Goal: Task Accomplishment & Management: Use online tool/utility

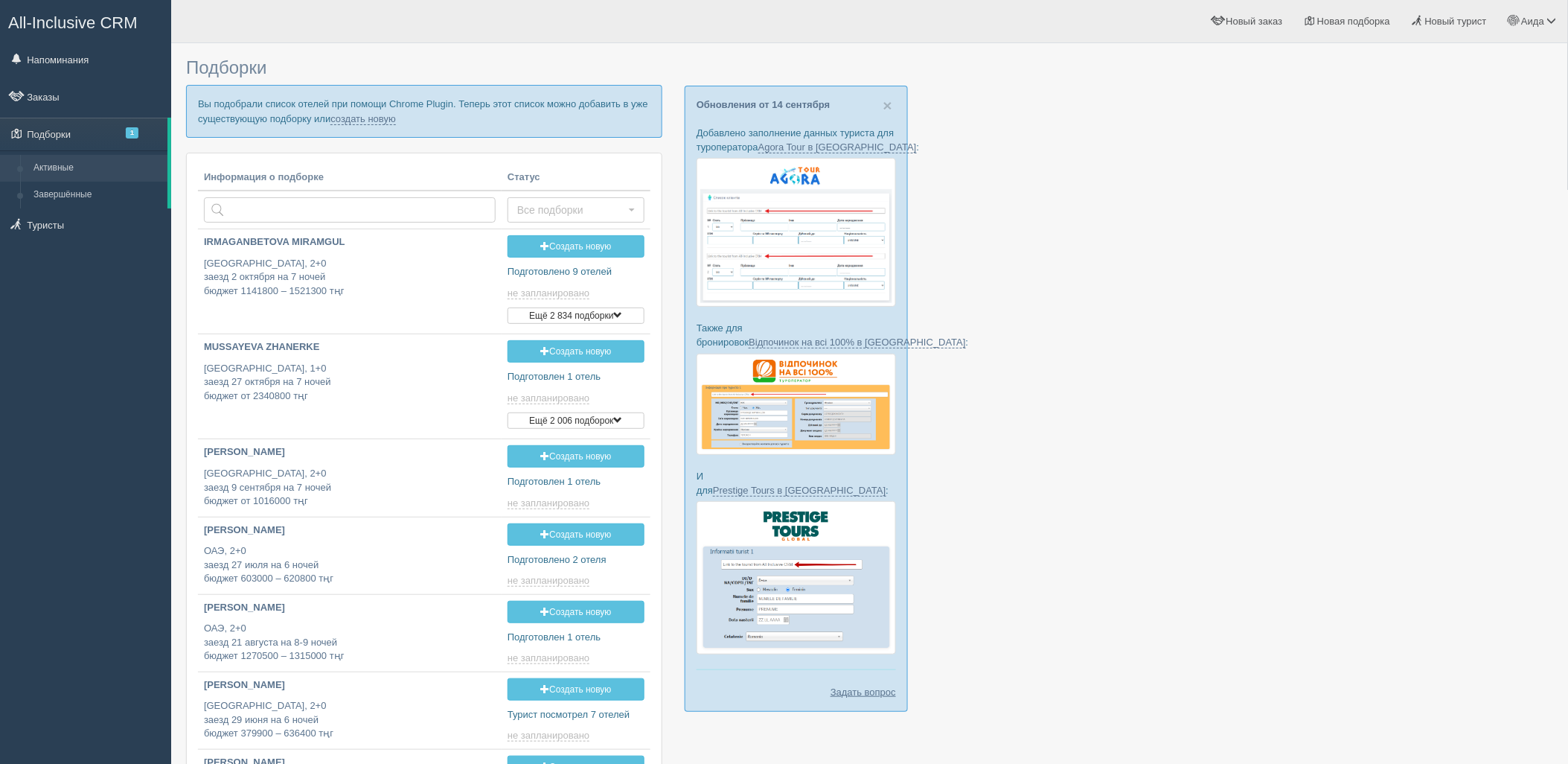
type input "[DATE] 15:25"
click at [377, 120] on link "создать новую" at bounding box center [363, 119] width 65 height 12
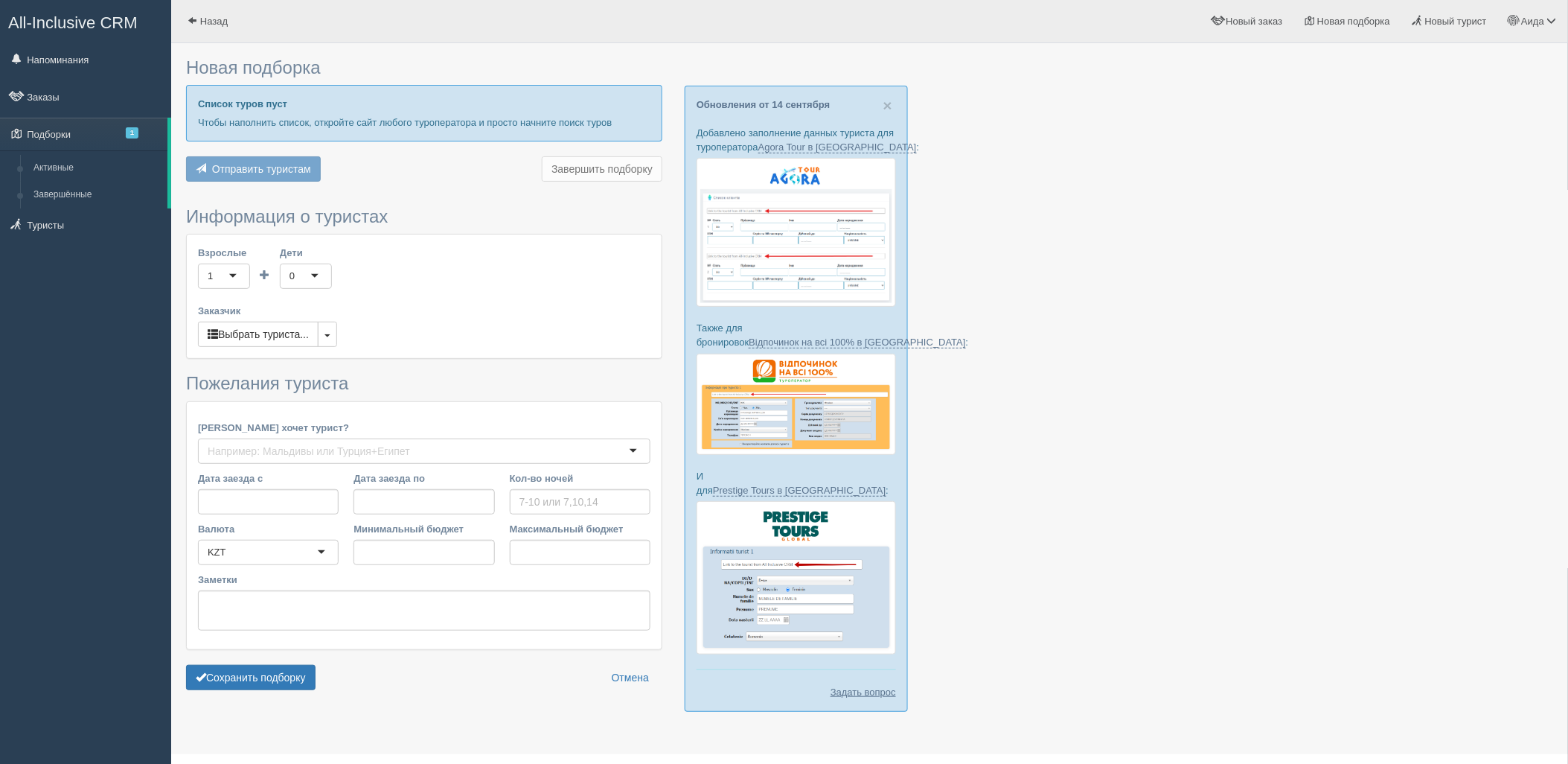
type input "4"
type input "1030600"
type input "1030700"
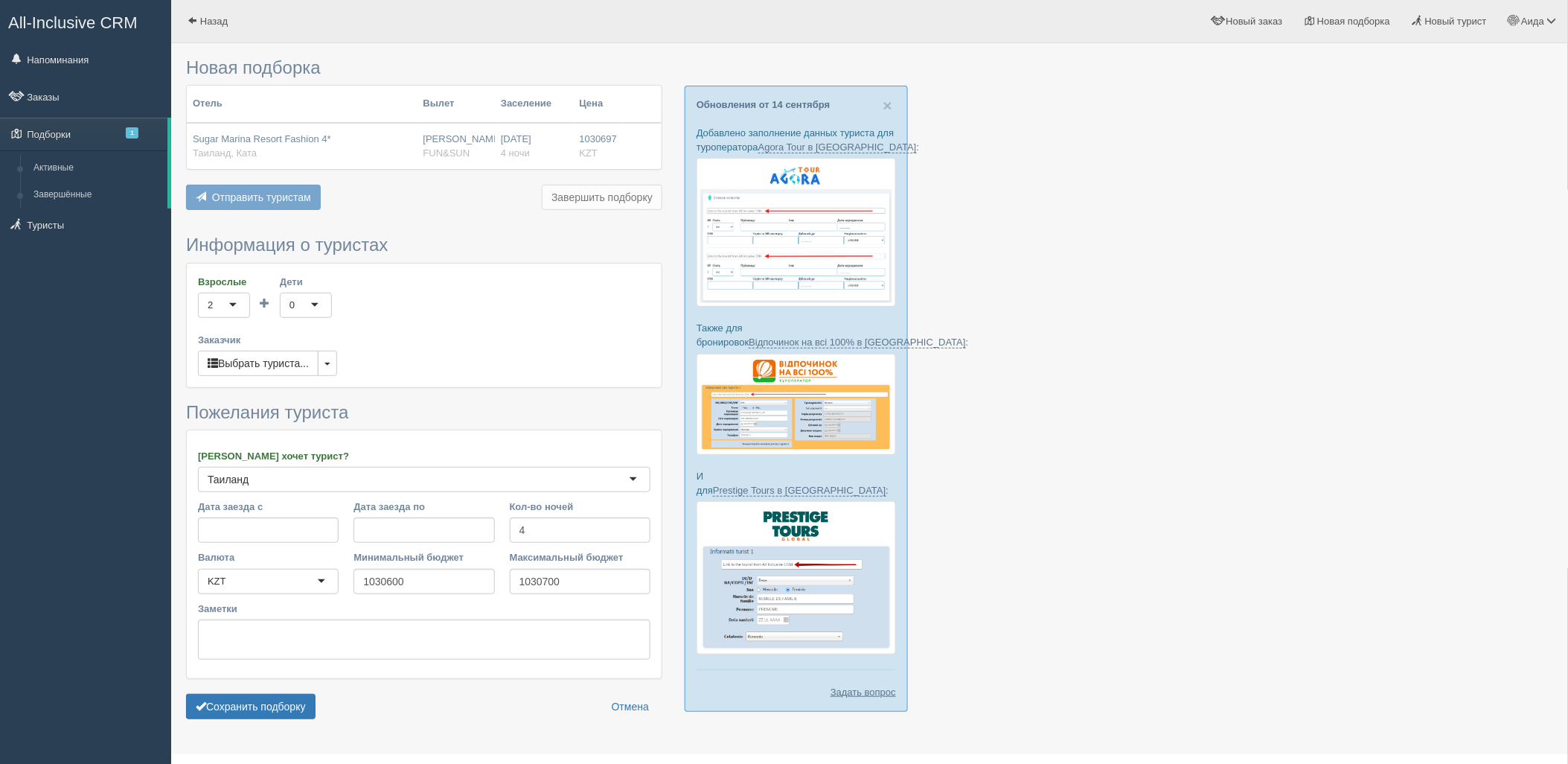
scroll to position [31, 0]
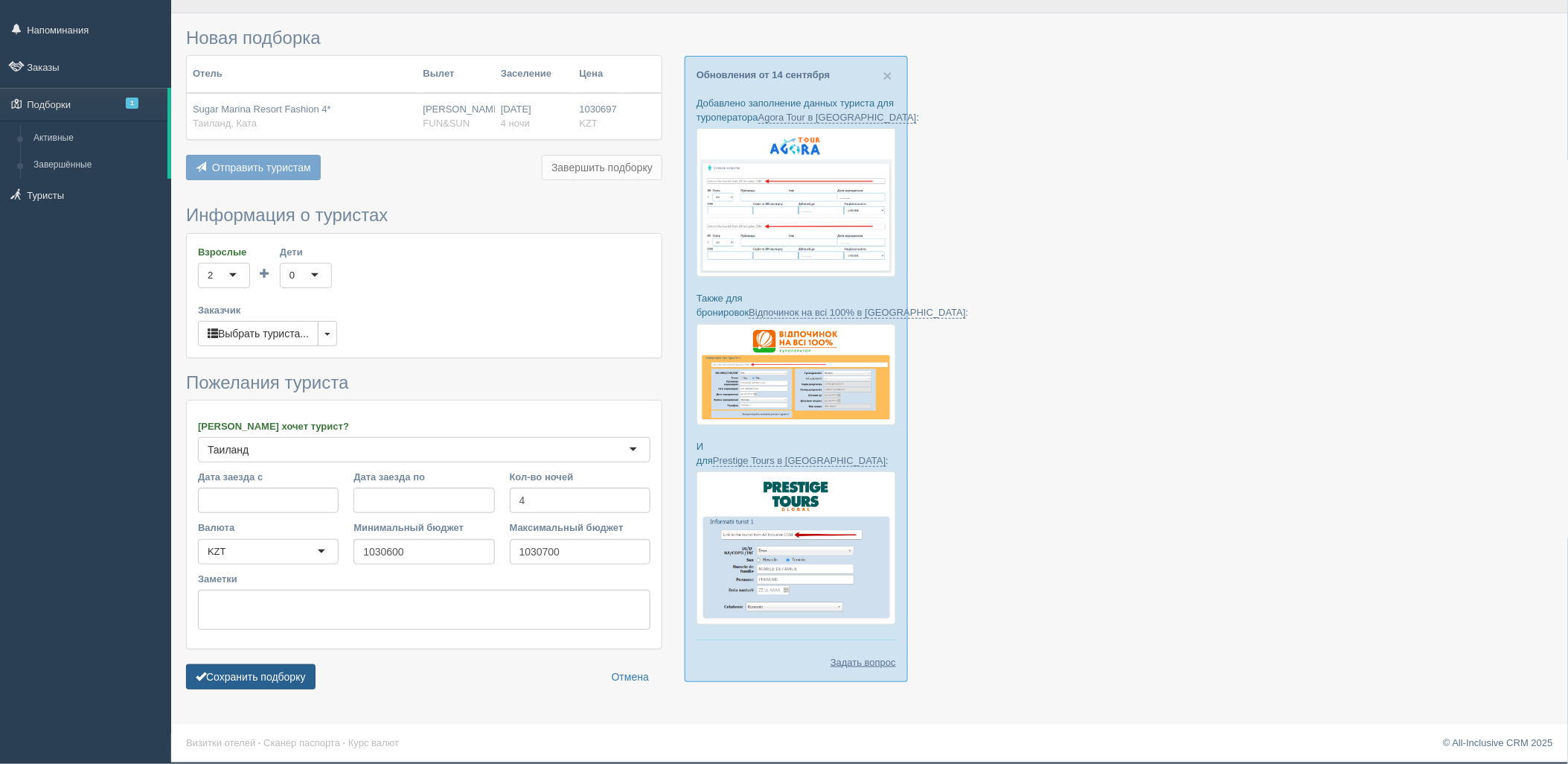
click at [249, 683] on button "Сохранить подборку" at bounding box center [250, 676] width 129 height 25
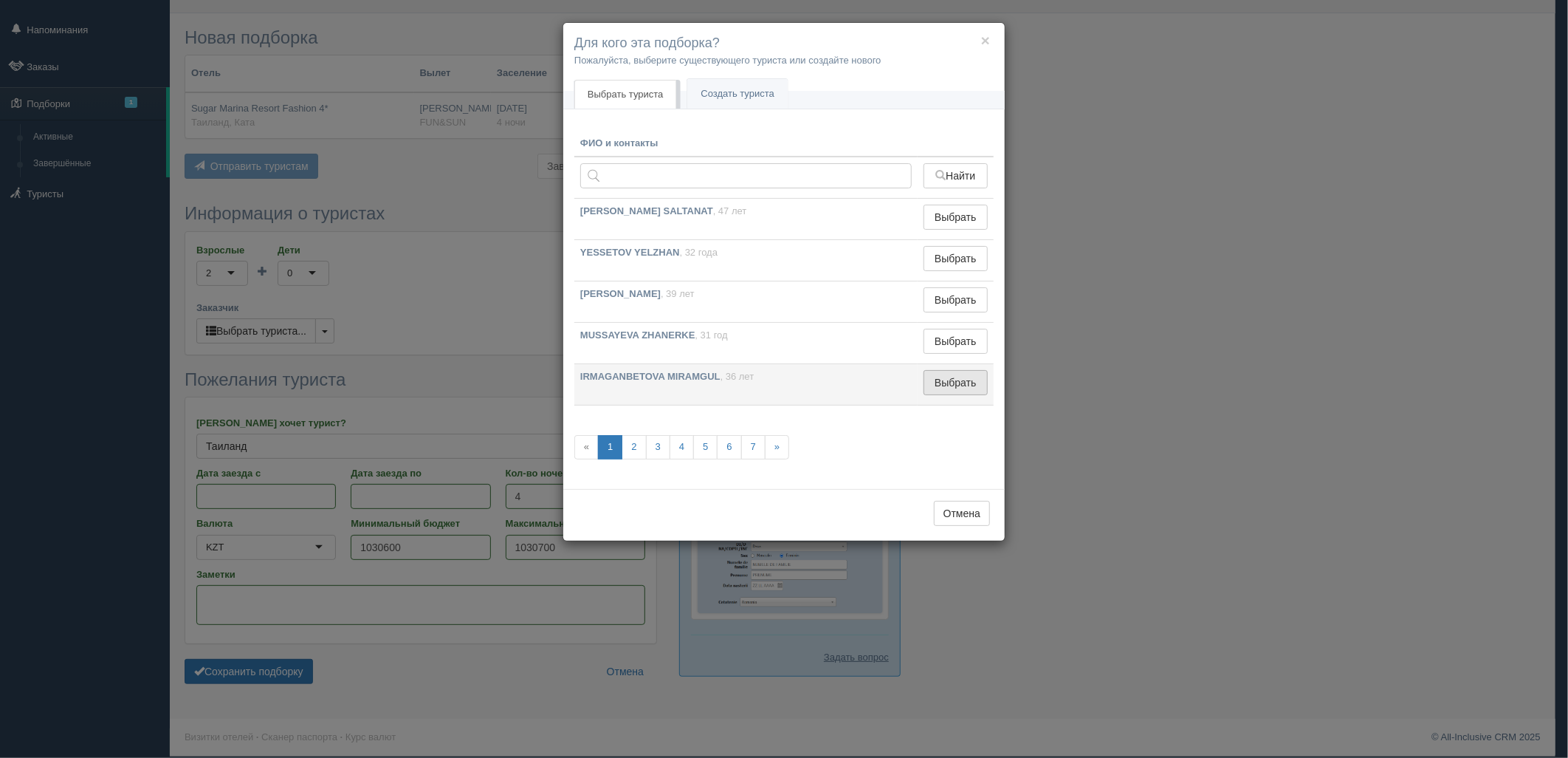
click at [960, 371] on button "Выбрать" at bounding box center [956, 382] width 64 height 25
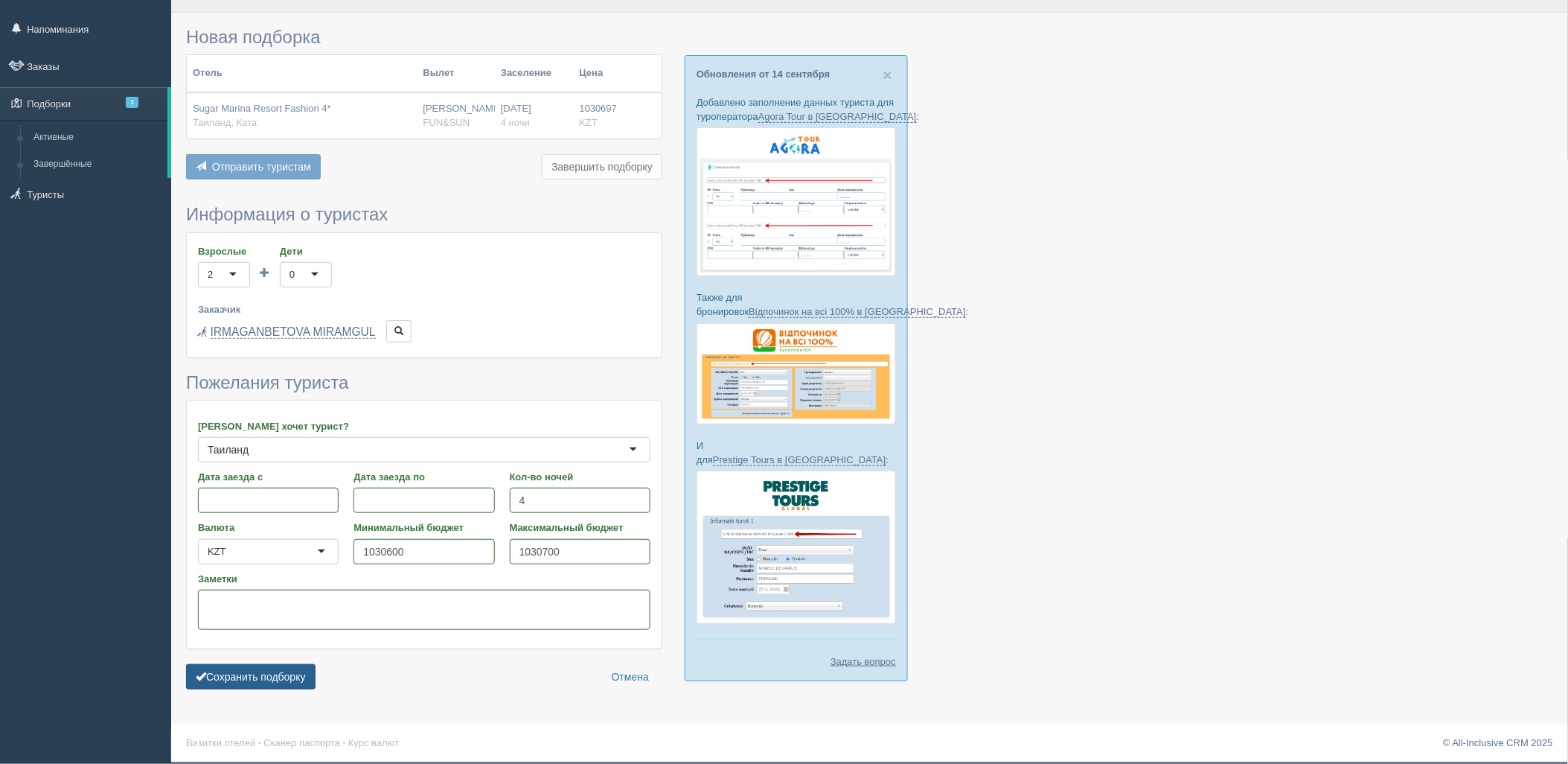
click at [266, 685] on button "Сохранить подборку" at bounding box center [250, 676] width 129 height 25
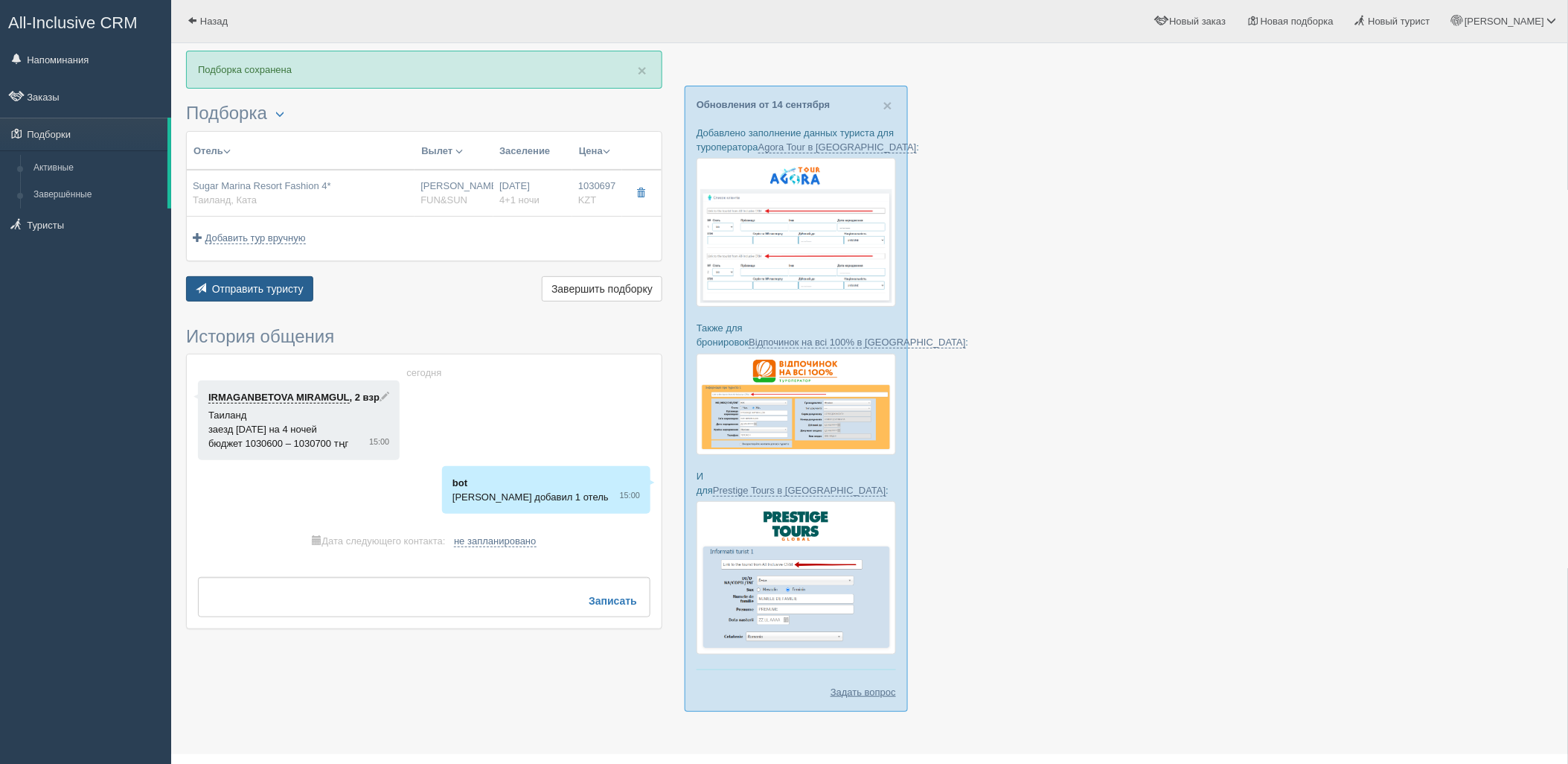
click at [277, 300] on button "Отправить туристу Отправить" at bounding box center [249, 289] width 127 height 25
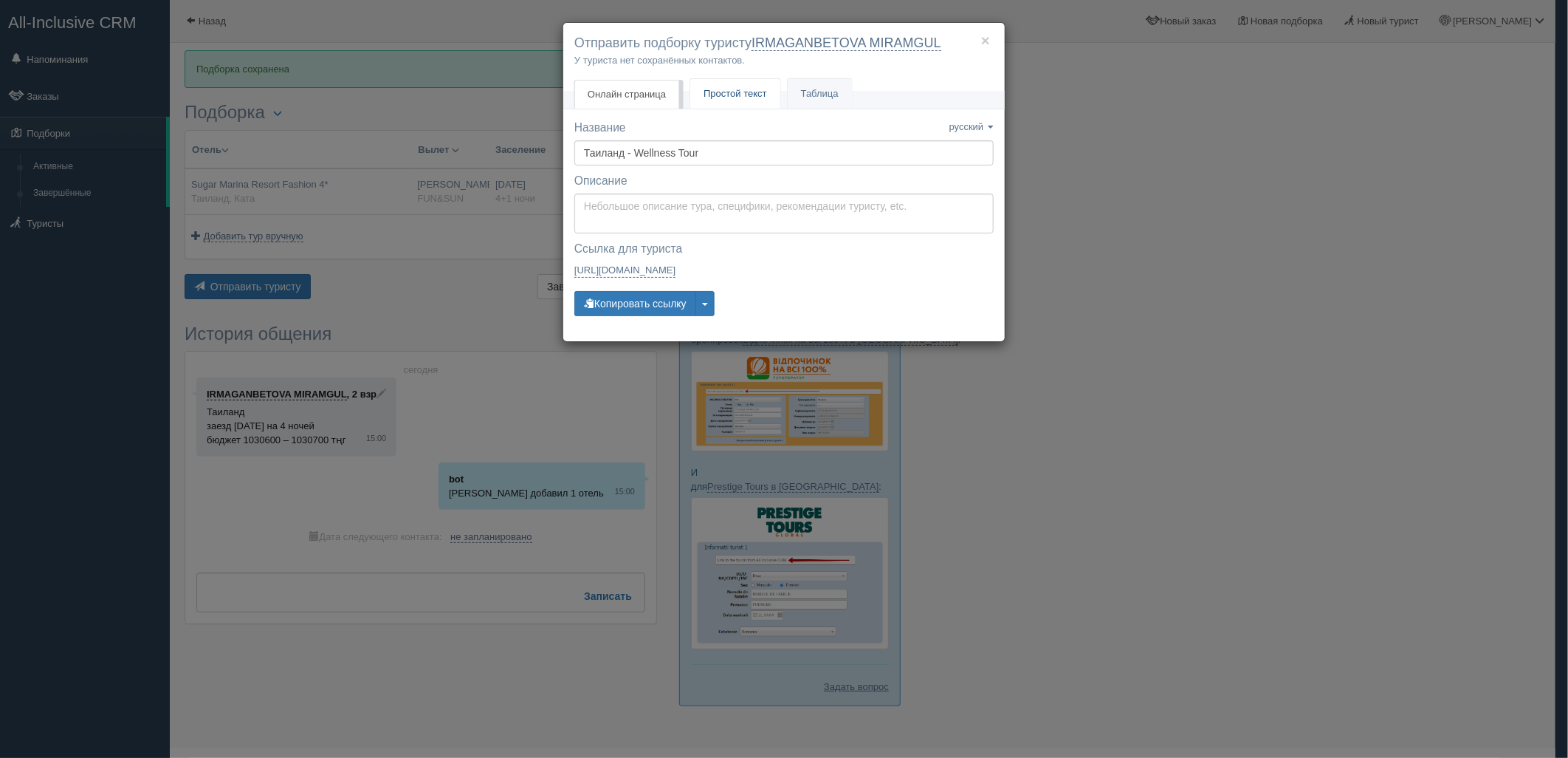
click at [763, 83] on link "Простой текст Текст" at bounding box center [736, 95] width 90 height 31
type textarea "🌞 Добрый день! Предлагаем Вам рассмотреть следующие варианты: 🌎 Таиланд, Ката 🏩…"
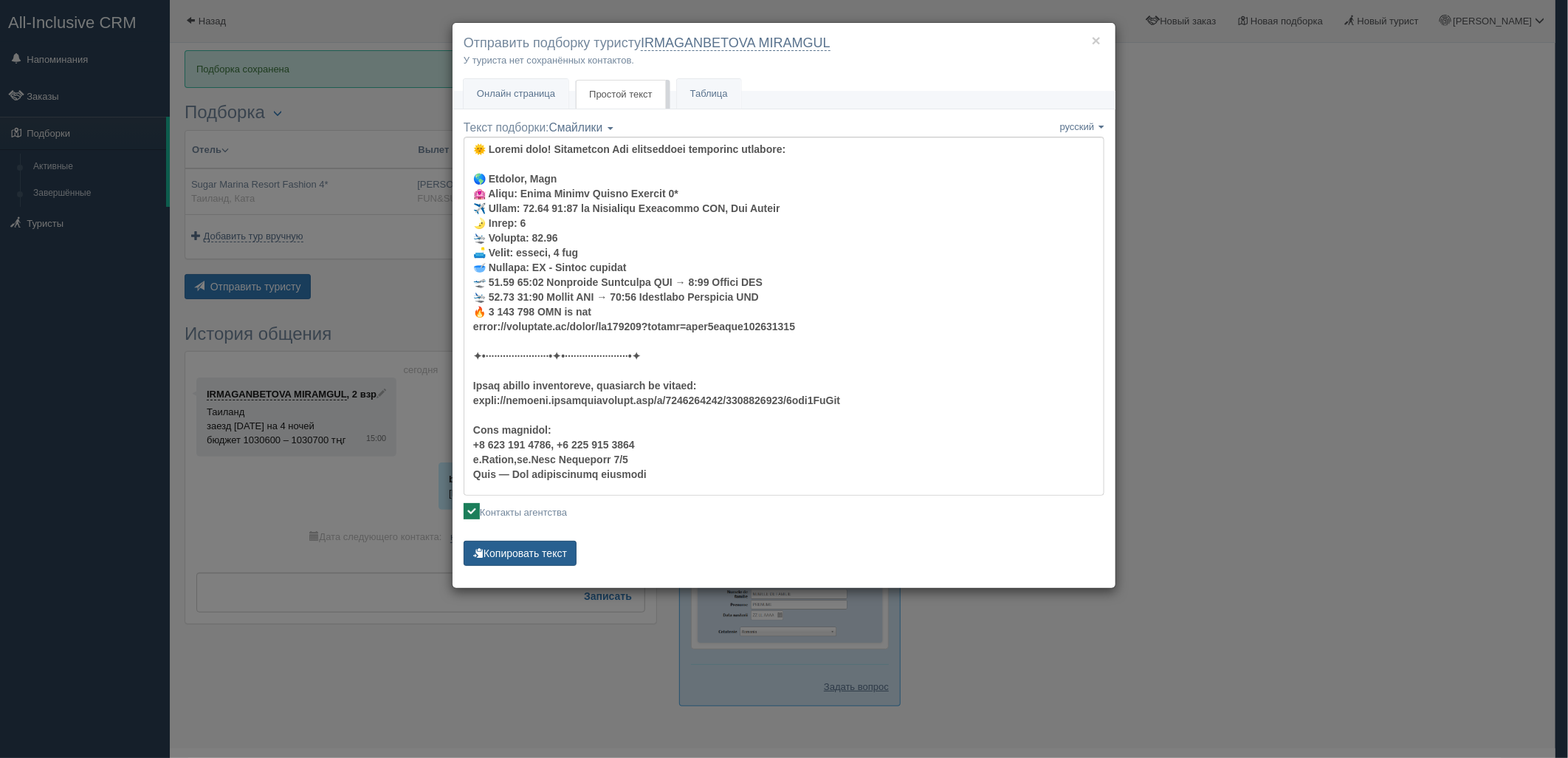
click at [560, 554] on button "Копировать текст" at bounding box center [520, 553] width 113 height 25
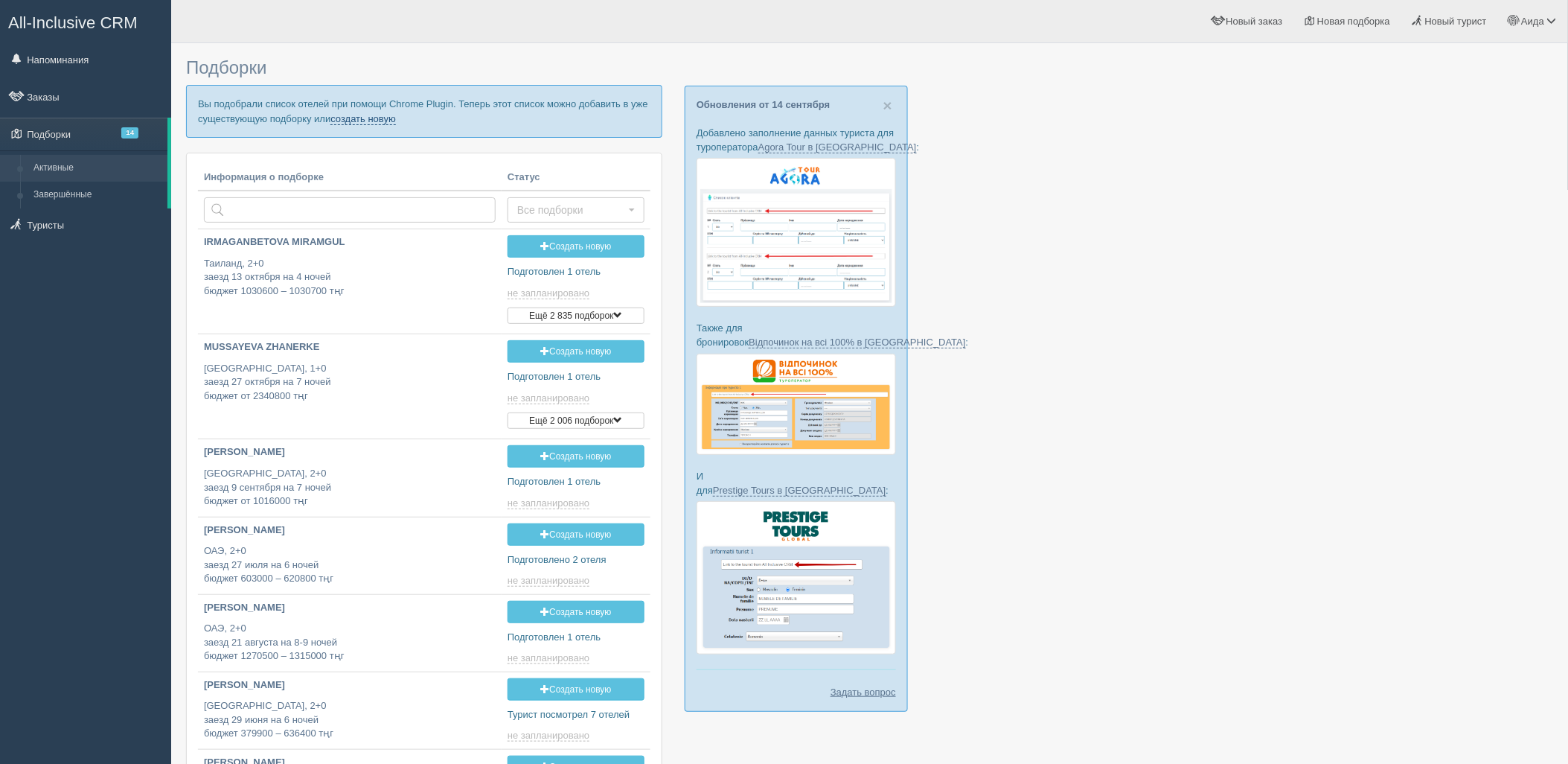
click at [387, 117] on link "создать новую" at bounding box center [363, 119] width 65 height 12
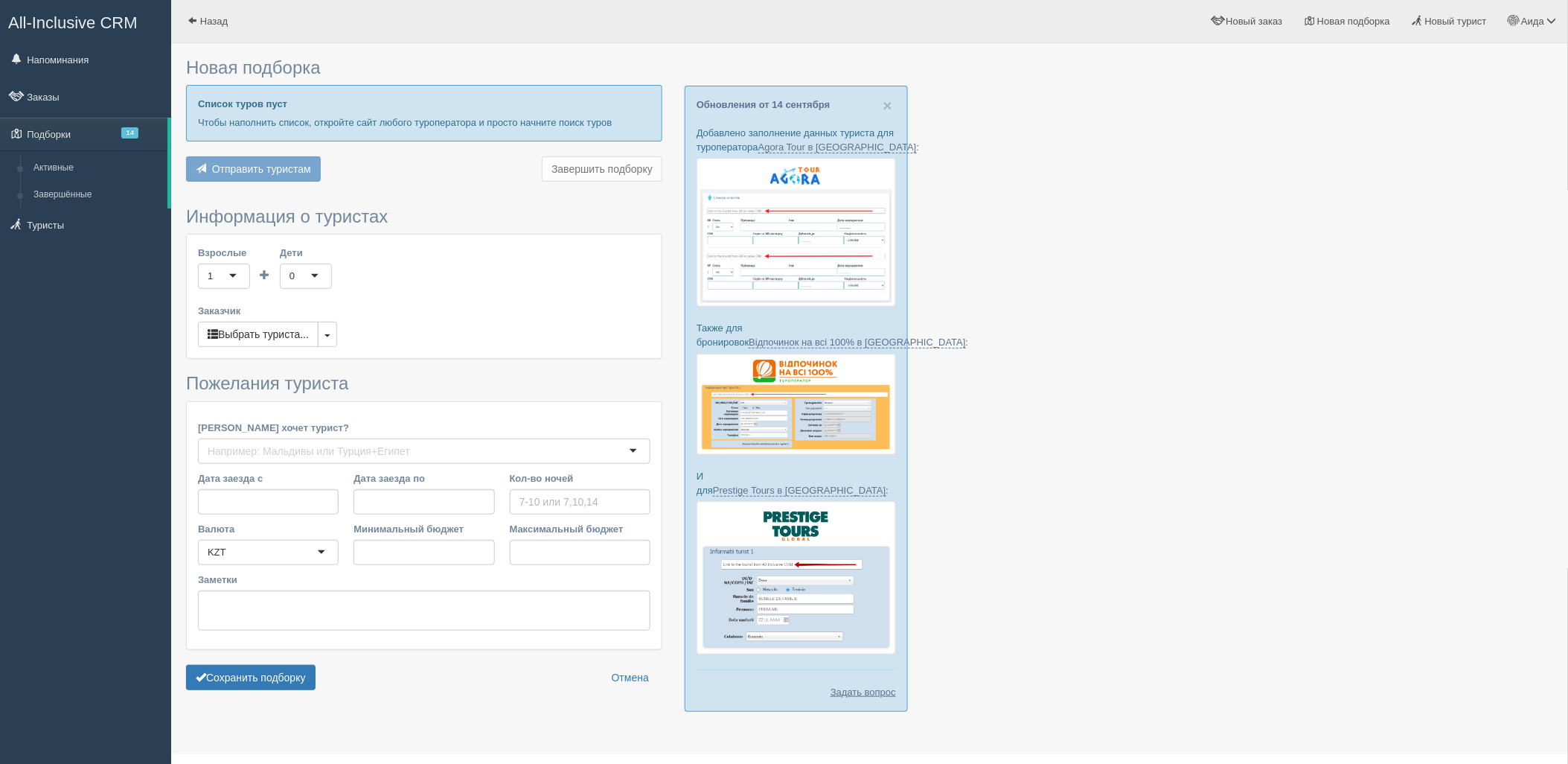
type input "6"
type input "997700"
type input "1664900"
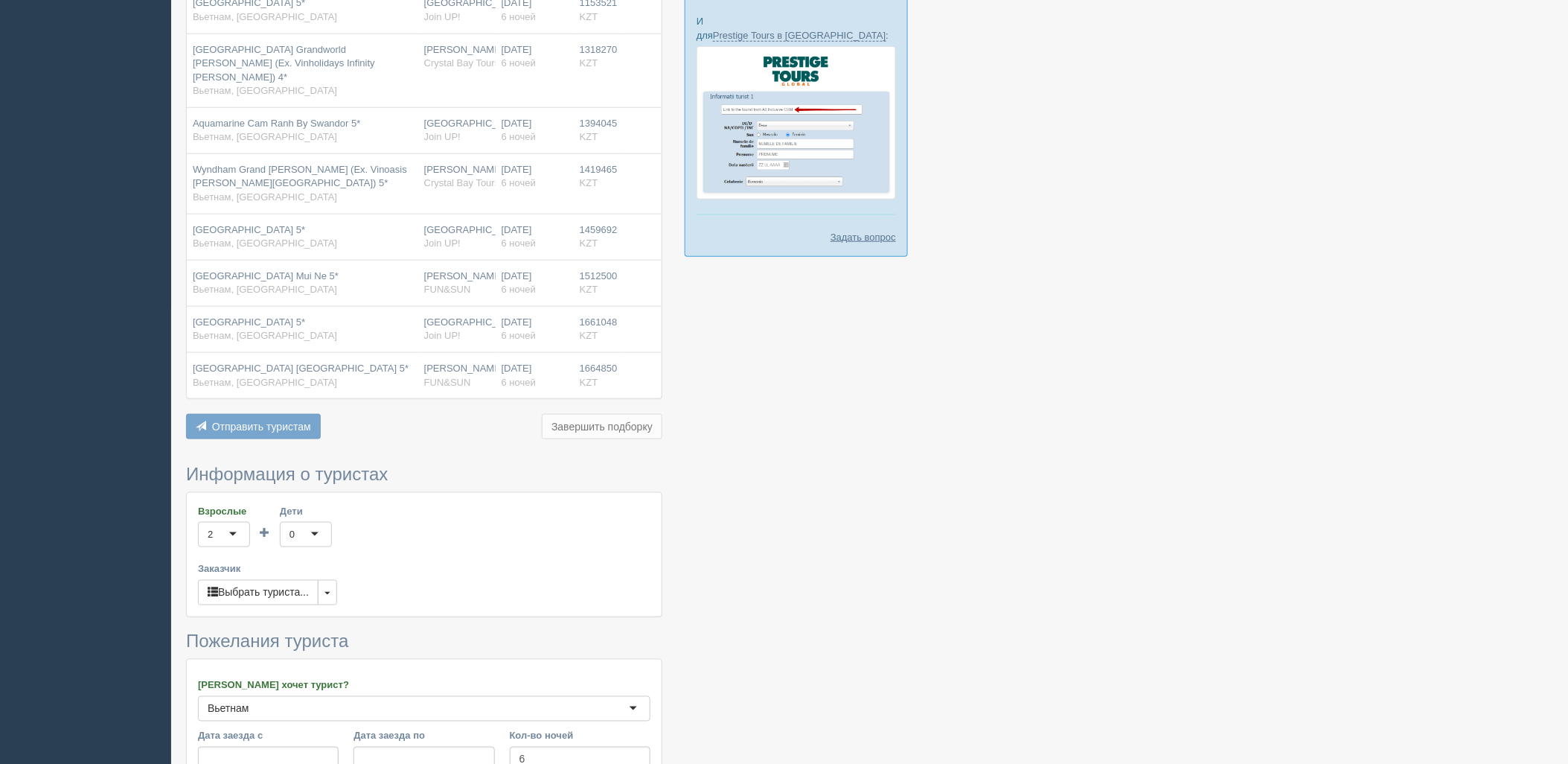
scroll to position [688, 0]
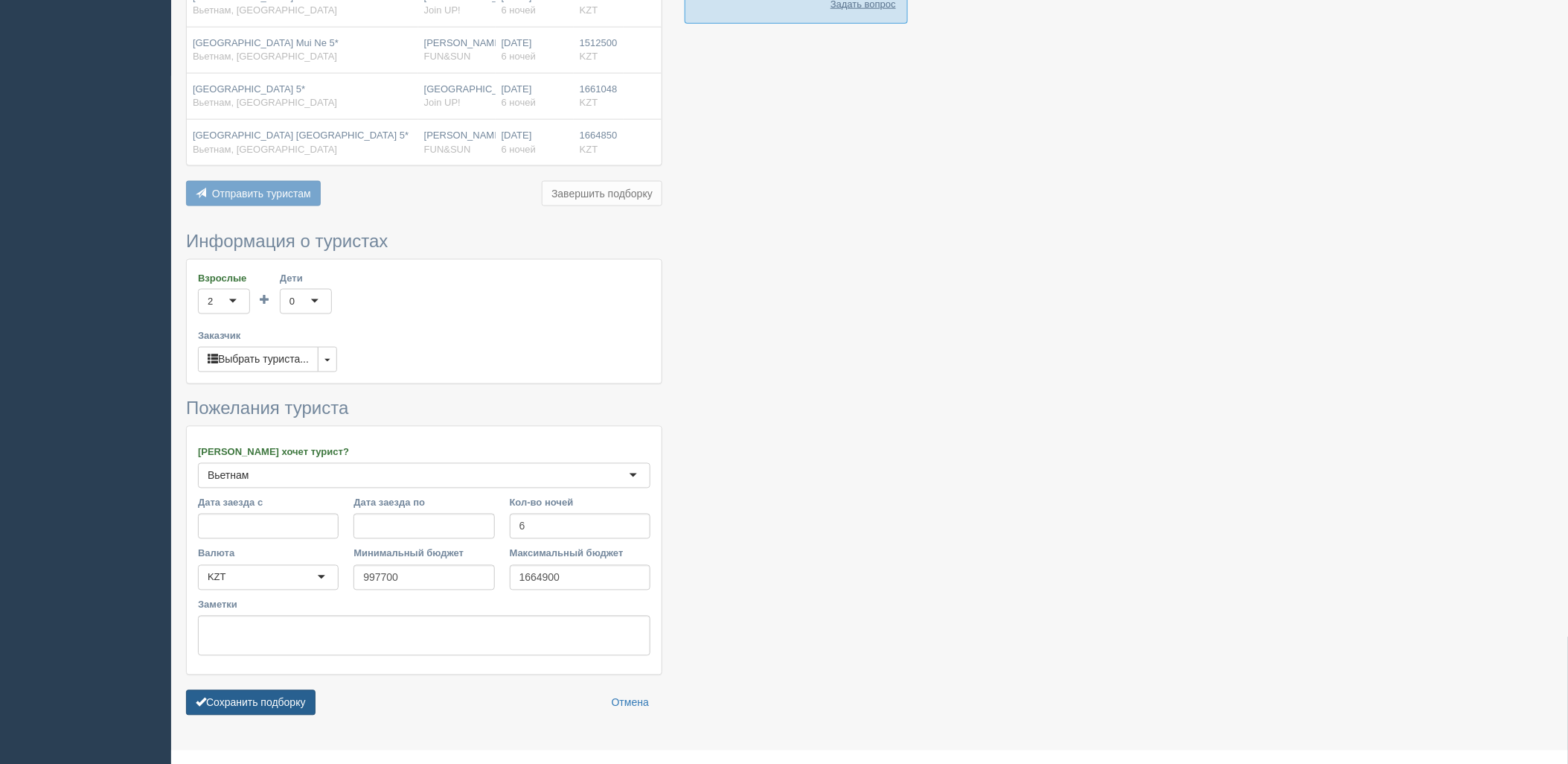
click at [300, 690] on button "Сохранить подборку" at bounding box center [250, 702] width 129 height 25
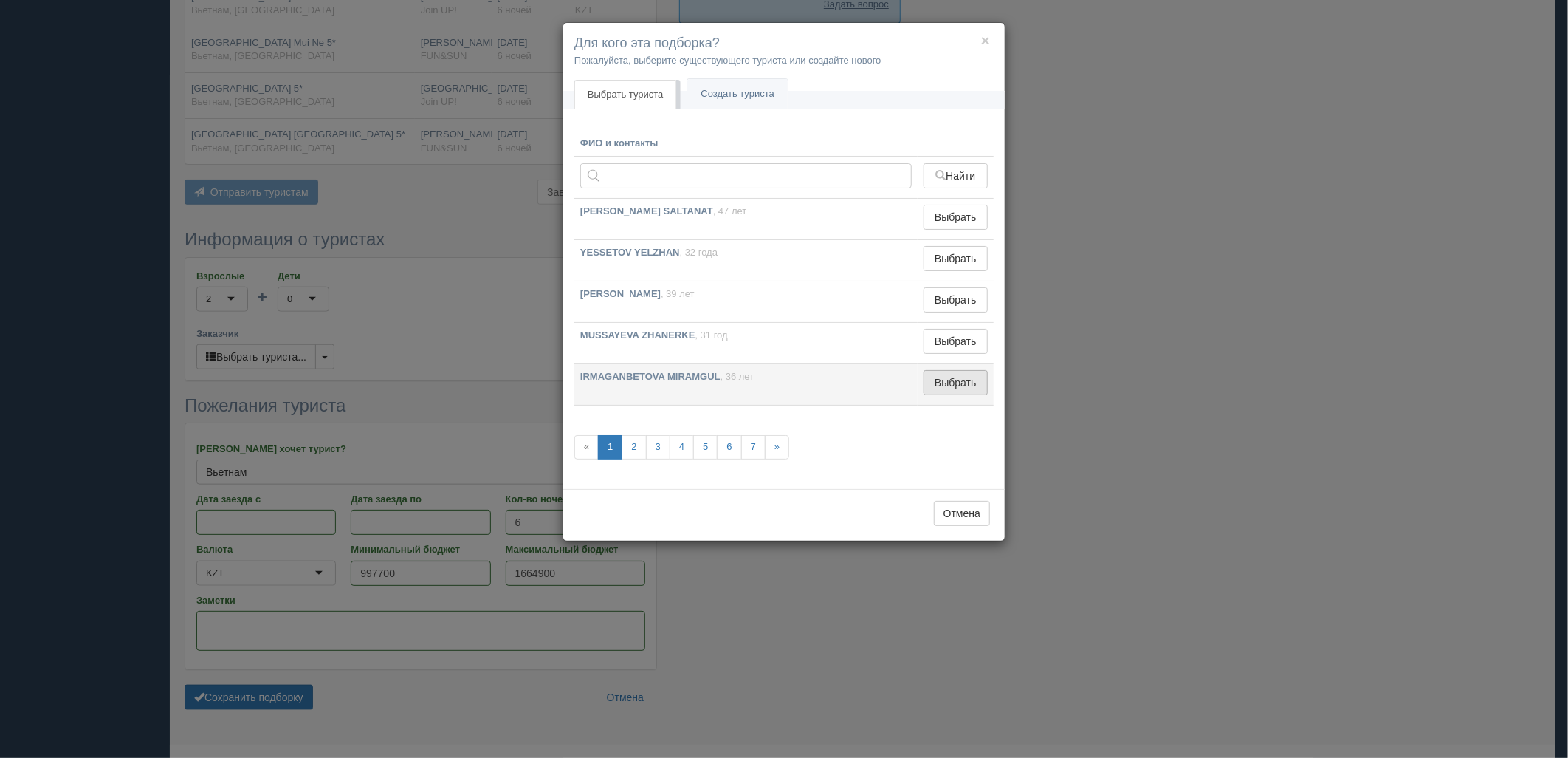
click at [956, 390] on button "Выбрать" at bounding box center [956, 382] width 64 height 25
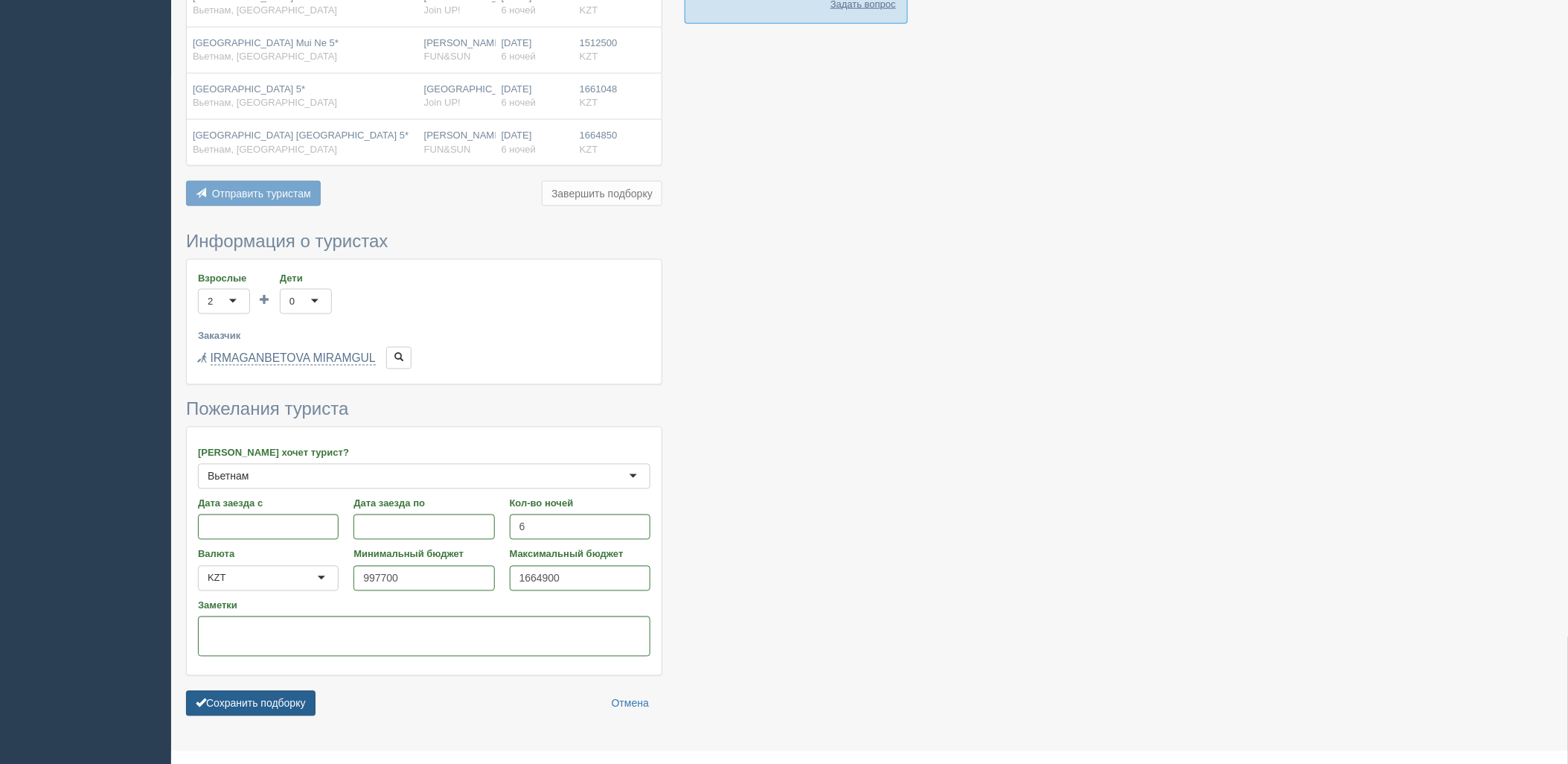
click at [223, 691] on button "Сохранить подборку" at bounding box center [250, 703] width 129 height 25
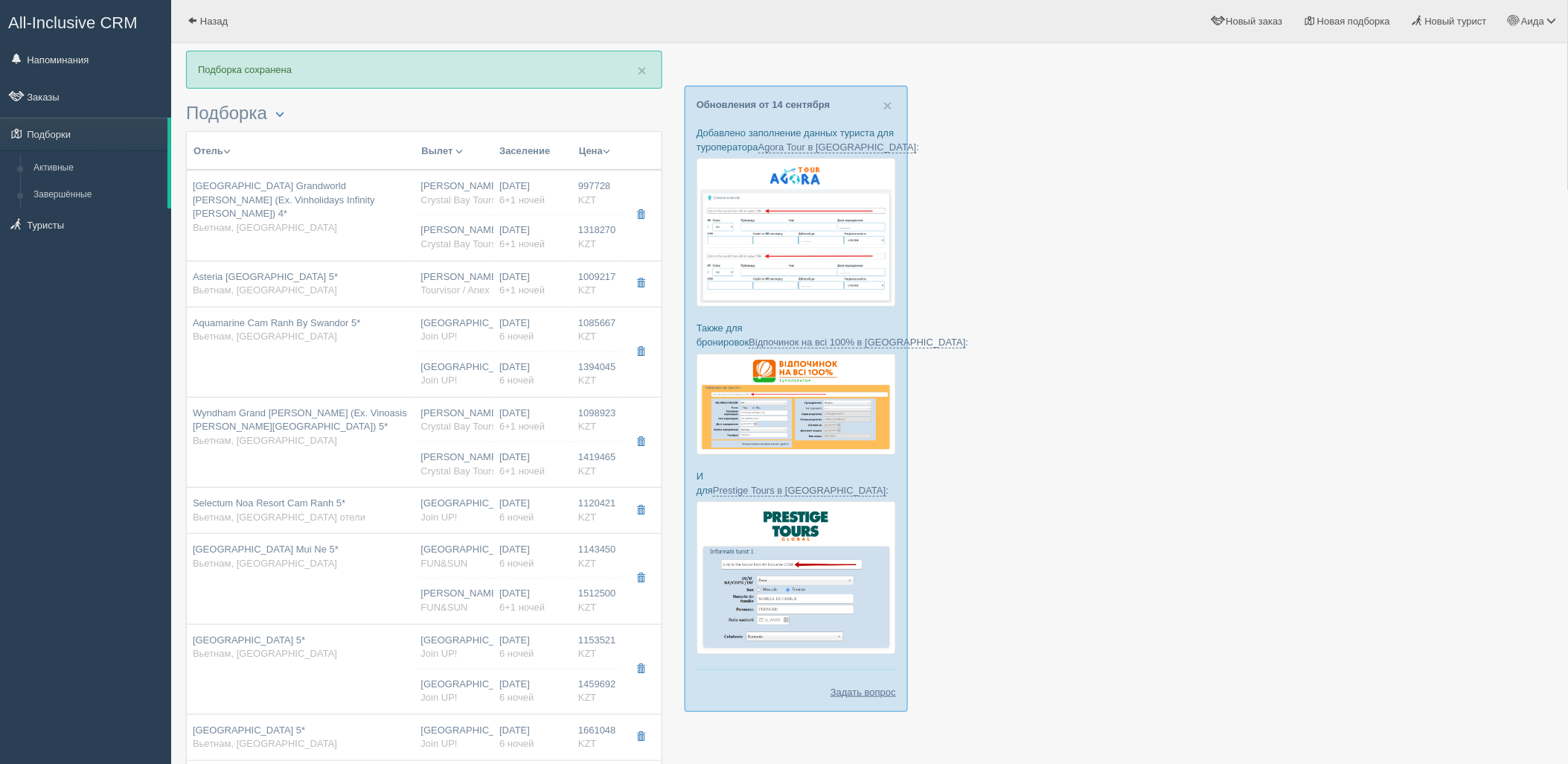
scroll to position [328, 0]
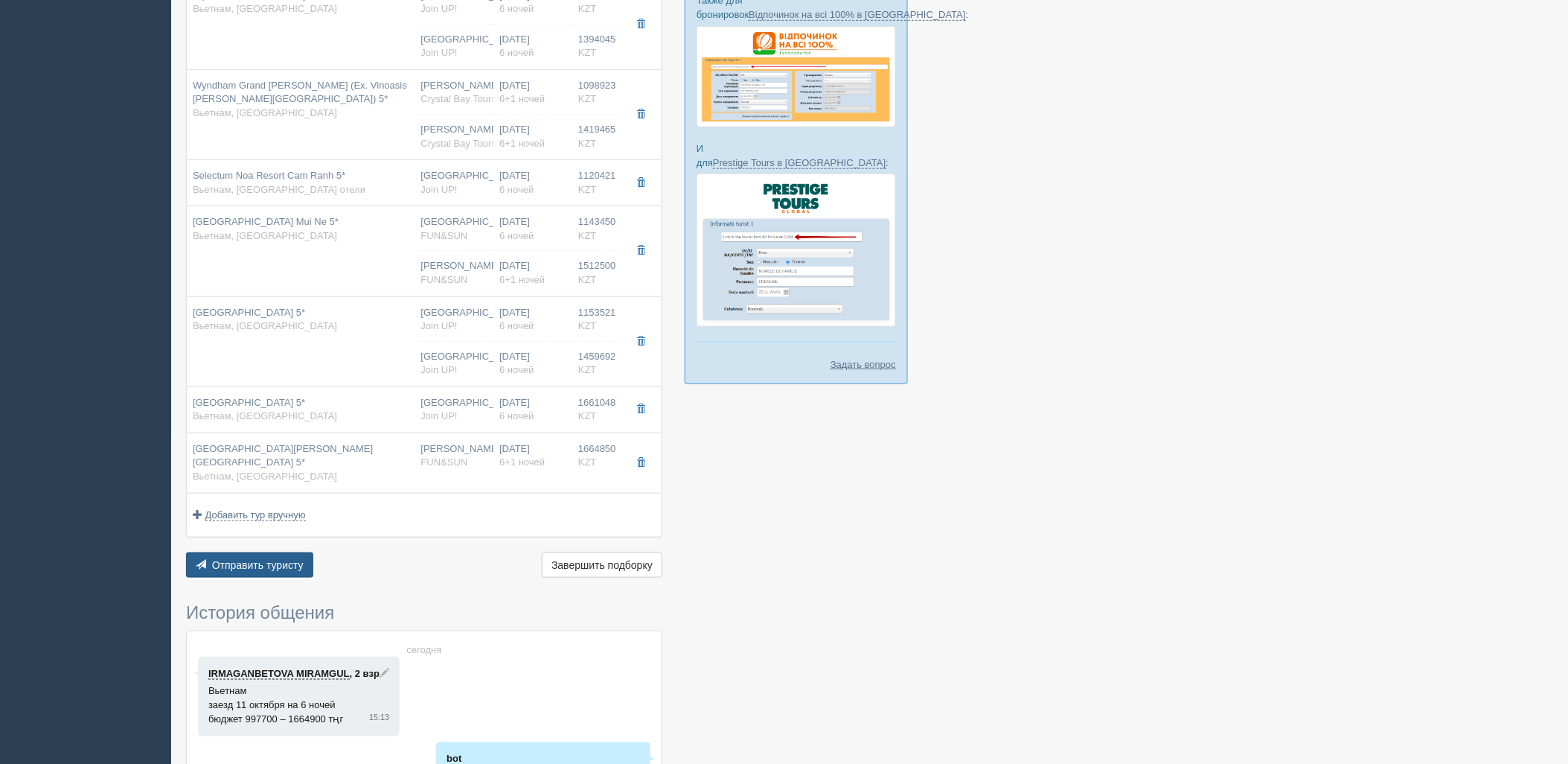
click at [293, 559] on span "Отправить туристу" at bounding box center [257, 565] width 91 height 12
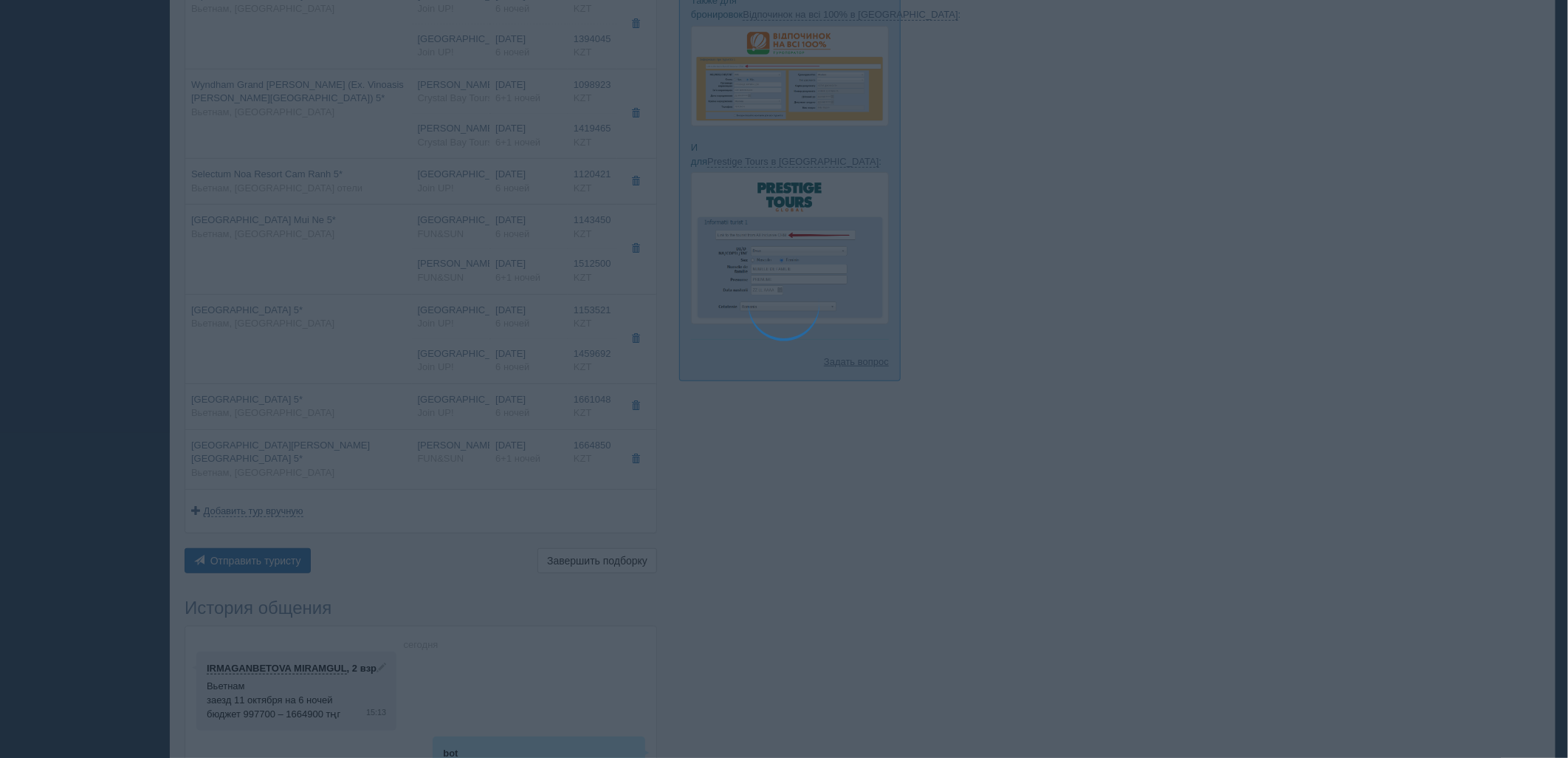
type textarea "🌞 Добрый день! Предлагаем Вам рассмотреть следующие варианты: 🌎 Вьетнам, Фукуок…"
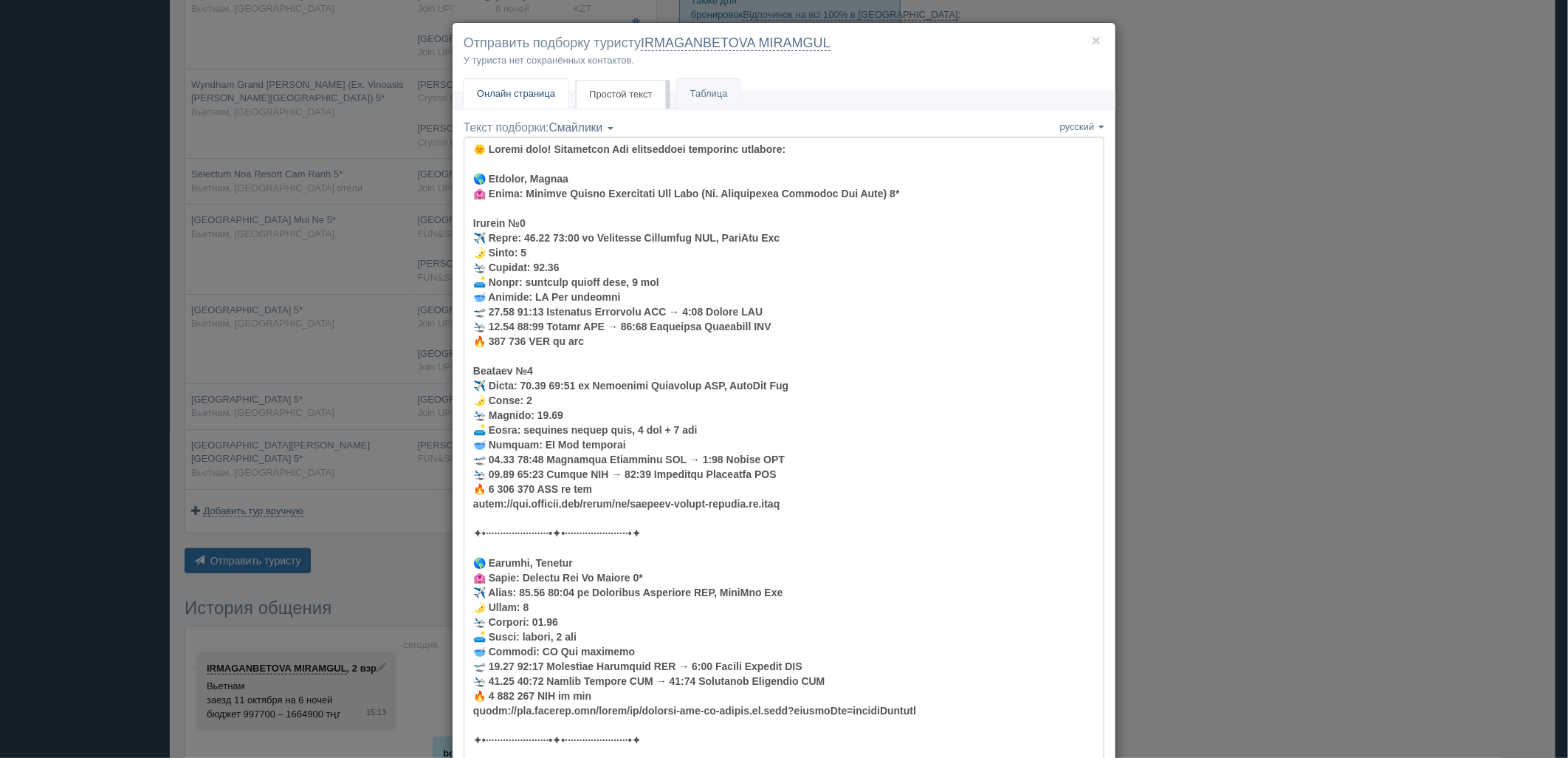
click at [511, 98] on span "Онлайн страница" at bounding box center [516, 94] width 78 height 11
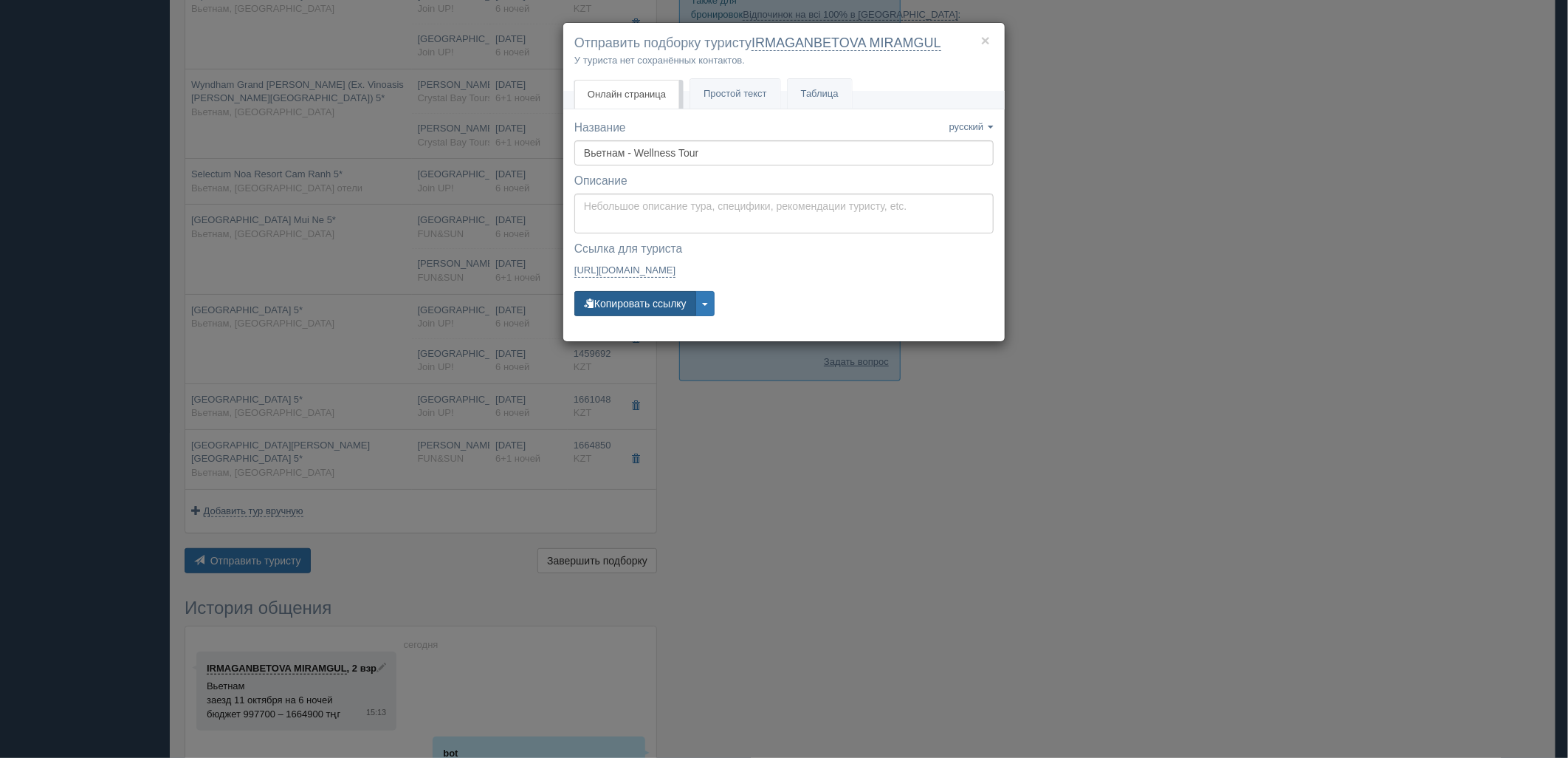
click at [648, 313] on button "Копировать ссылку" at bounding box center [635, 303] width 122 height 25
click at [1056, 269] on div "× Отправить подборку туристу IRMAGANBETOVA MIRAMGUL У туриста нет сохранённых к…" at bounding box center [784, 379] width 1568 height 758
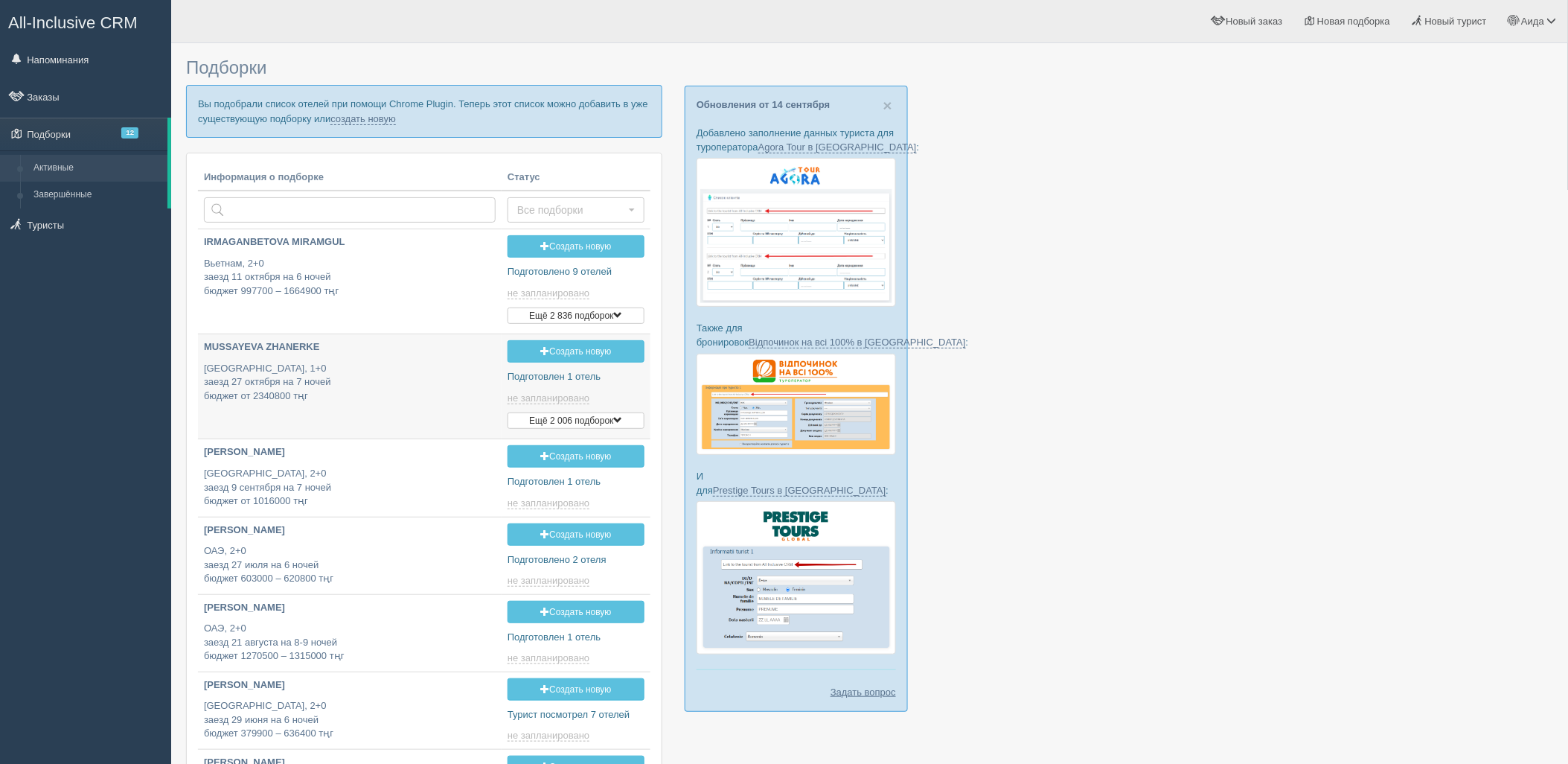
type input "2025-09-15 14:50"
type input "2025-09-15 16:10"
click at [381, 120] on link "создать новую" at bounding box center [363, 119] width 65 height 12
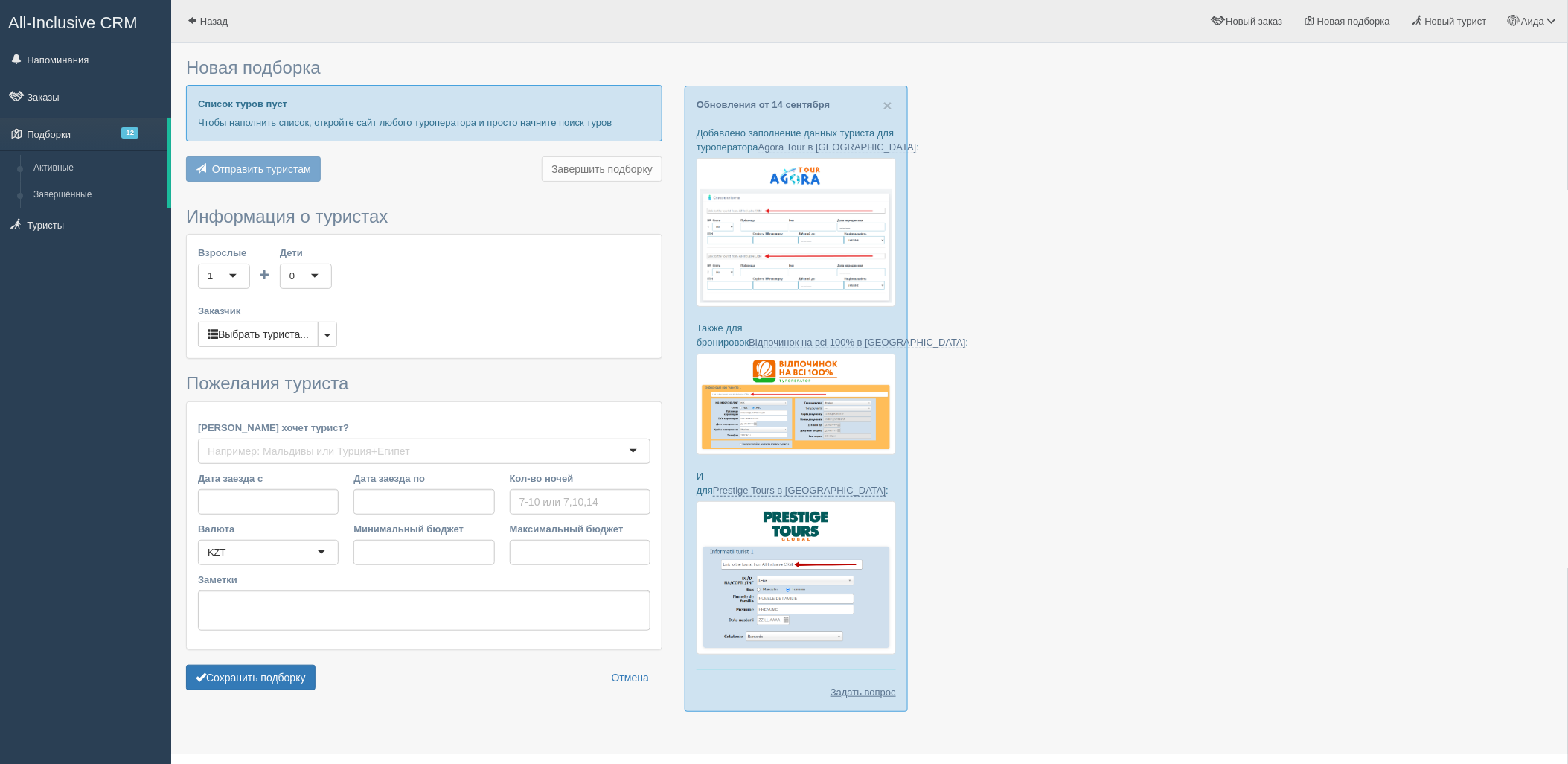
type input "6"
type input "1140100"
type input "1846400"
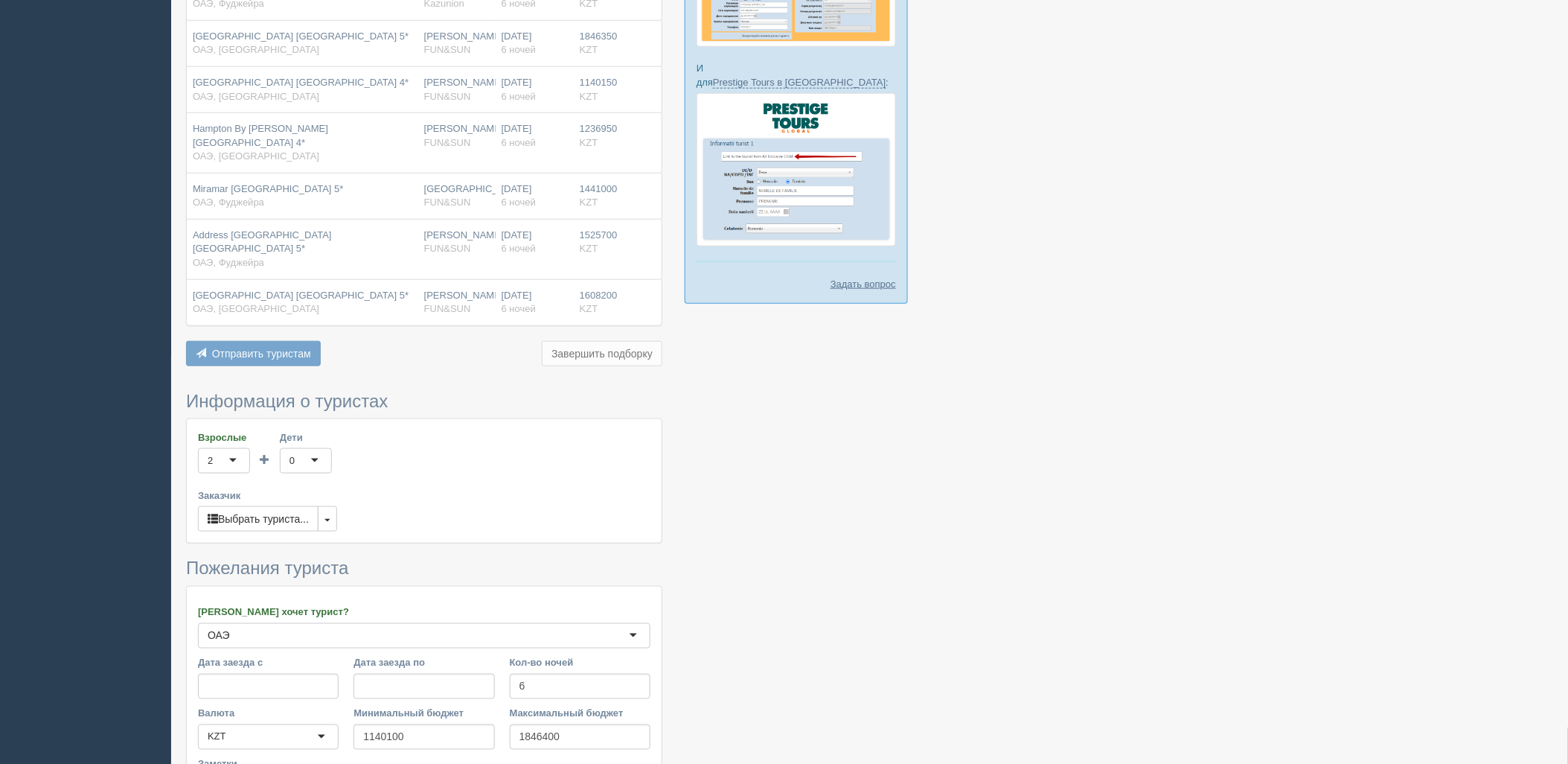
scroll to position [554, 0]
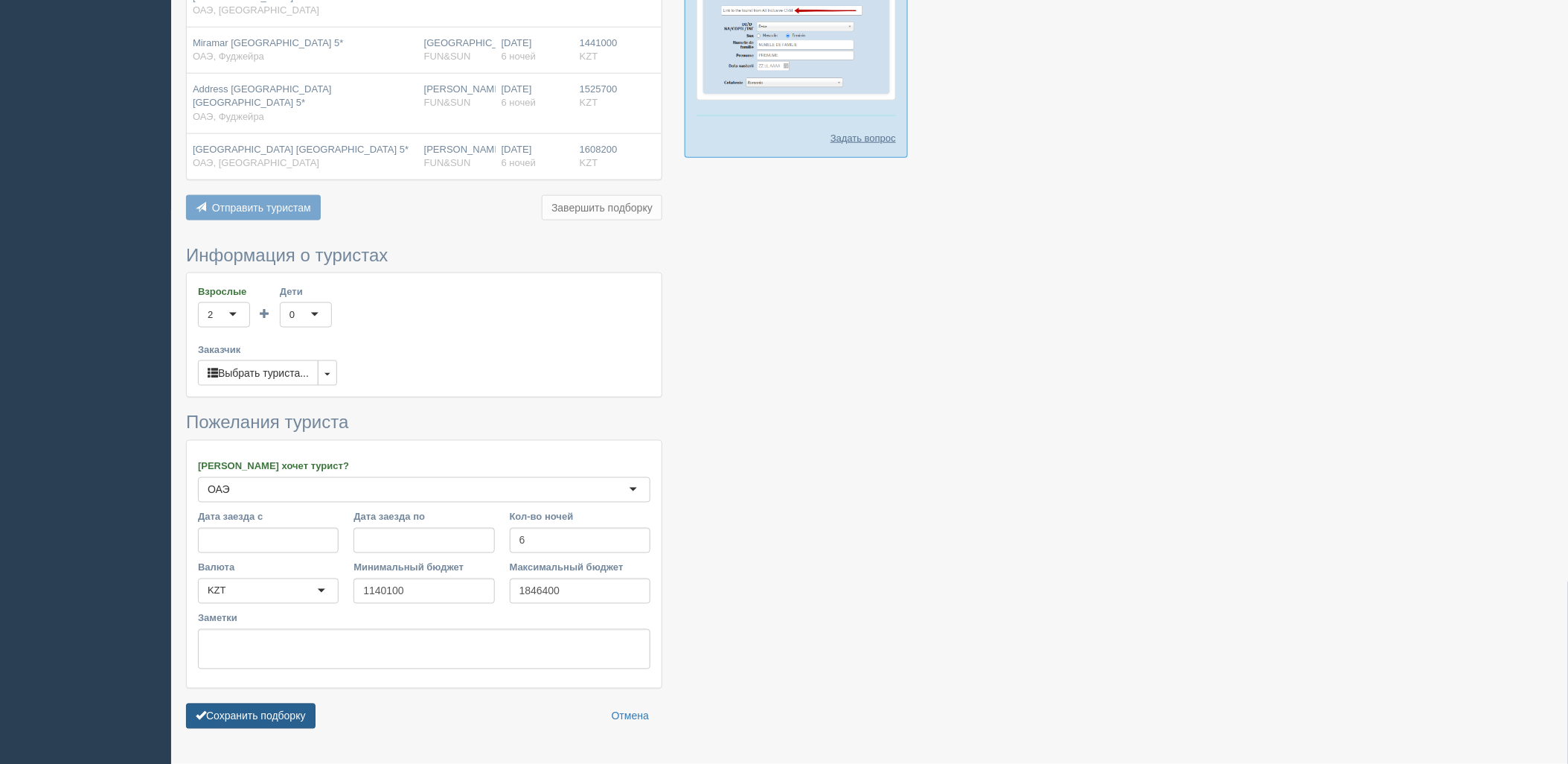
click at [281, 703] on button "Сохранить подборку" at bounding box center [250, 716] width 129 height 25
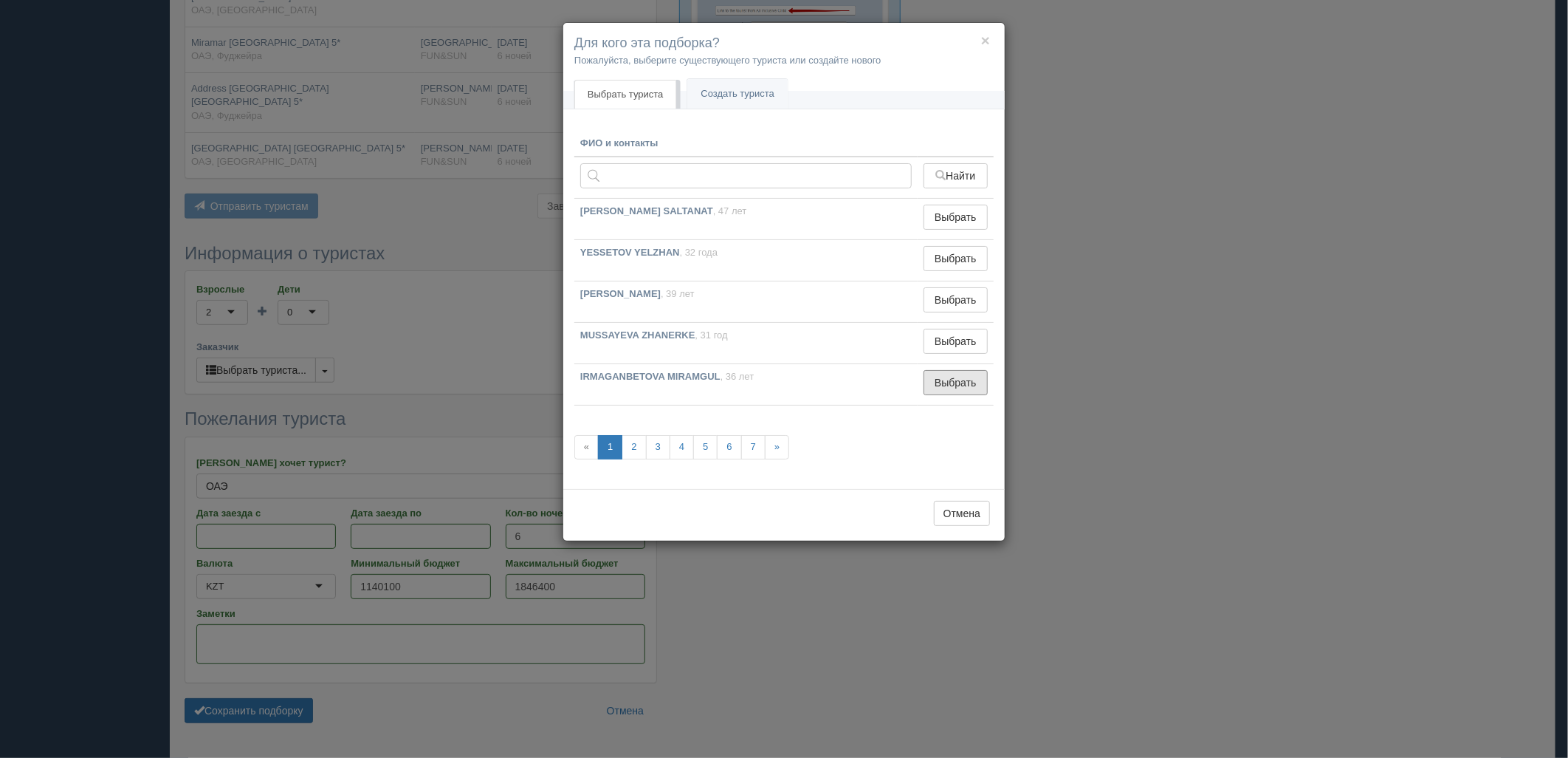
click at [956, 395] on button "Выбрать" at bounding box center [956, 382] width 64 height 25
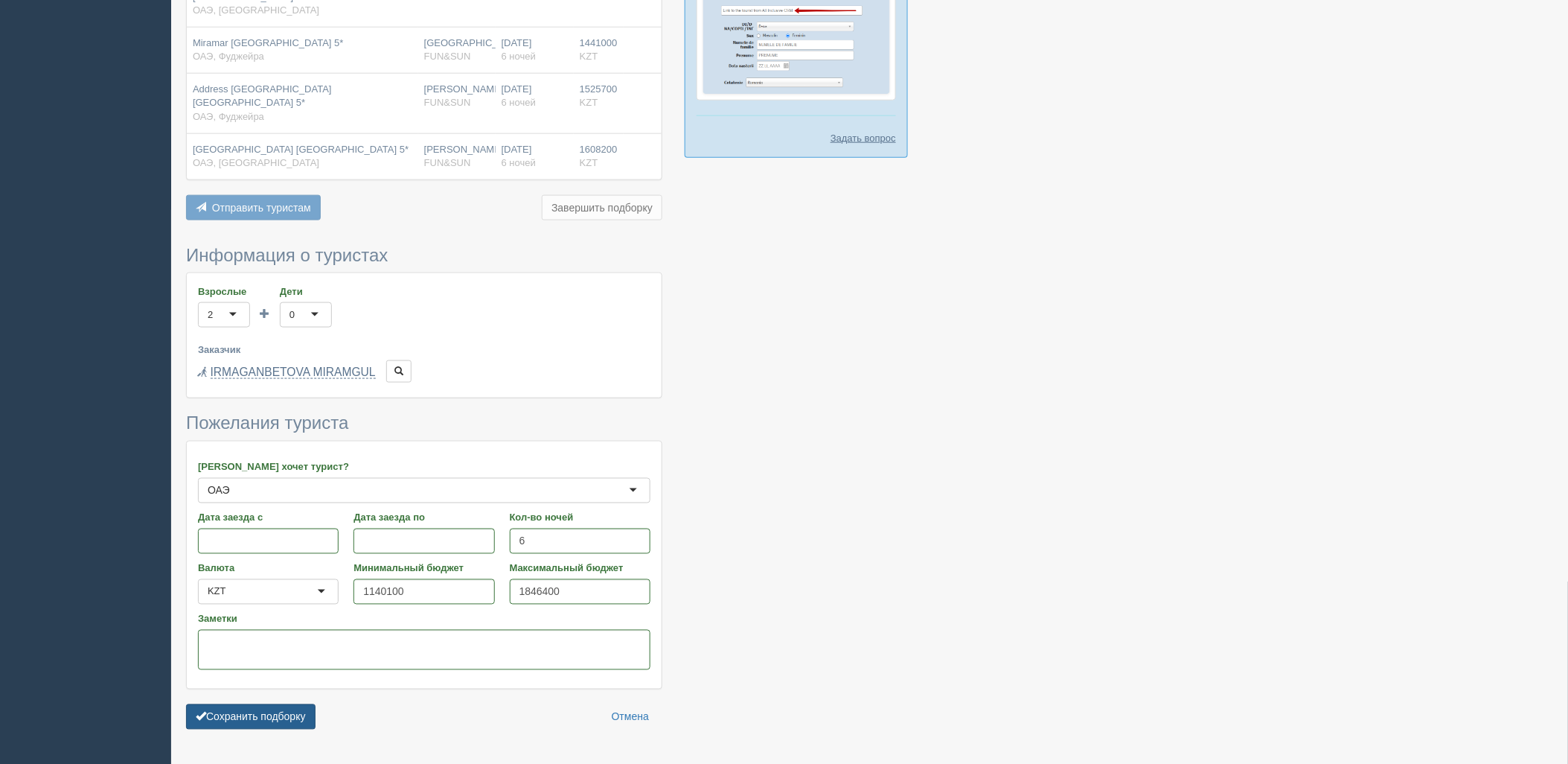
click at [307, 704] on button "Сохранить подборку" at bounding box center [250, 717] width 129 height 25
